Goal: Navigation & Orientation: Find specific page/section

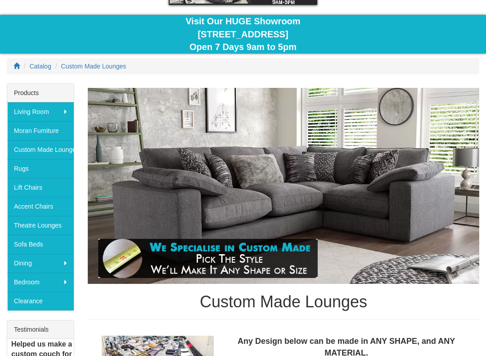
scroll to position [71, 0]
click at [51, 210] on link "Accent Chairs" at bounding box center [40, 206] width 67 height 19
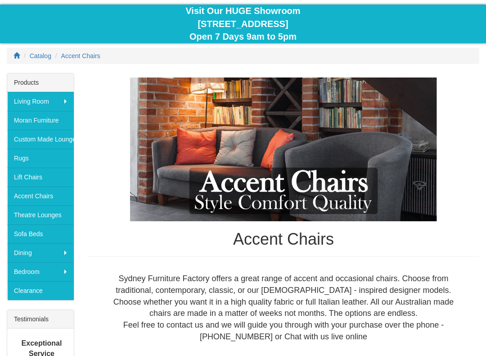
scroll to position [82, 0]
click at [47, 179] on link "Lift Chairs" at bounding box center [40, 177] width 67 height 19
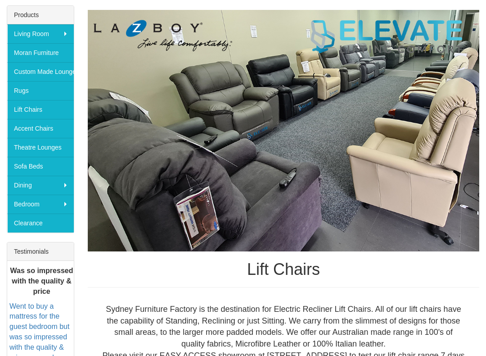
scroll to position [149, 0]
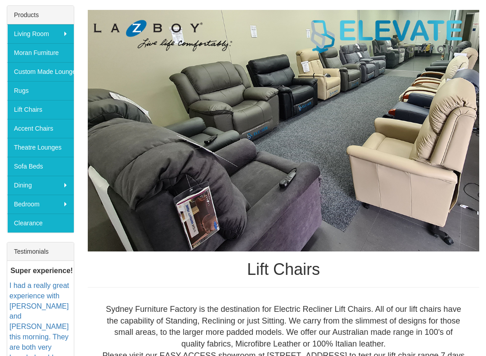
click at [29, 88] on link "Rugs" at bounding box center [40, 90] width 67 height 19
